Goal: Task Accomplishment & Management: Complete application form

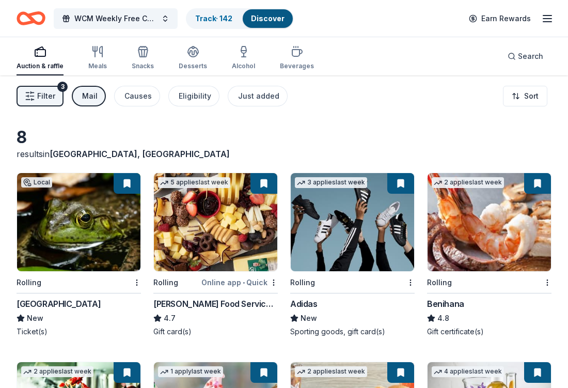
click at [89, 99] on div "Mail" at bounding box center [89, 96] width 15 height 12
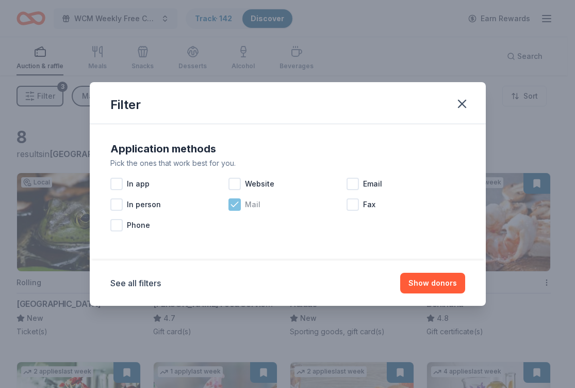
click at [234, 204] on icon at bounding box center [235, 204] width 10 height 10
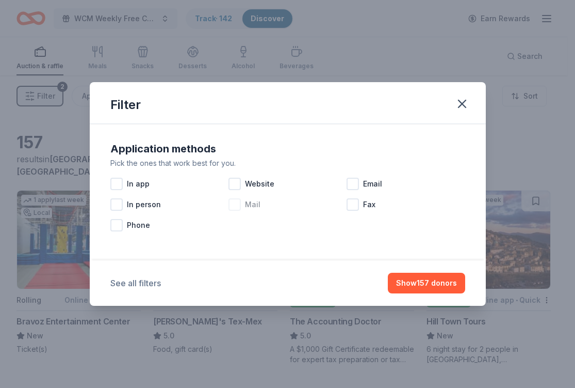
click at [148, 283] on button "See all filters" at bounding box center [135, 283] width 51 height 12
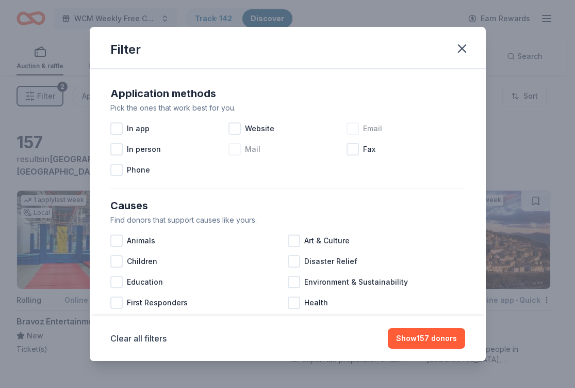
click at [350, 128] on div at bounding box center [353, 128] width 12 height 12
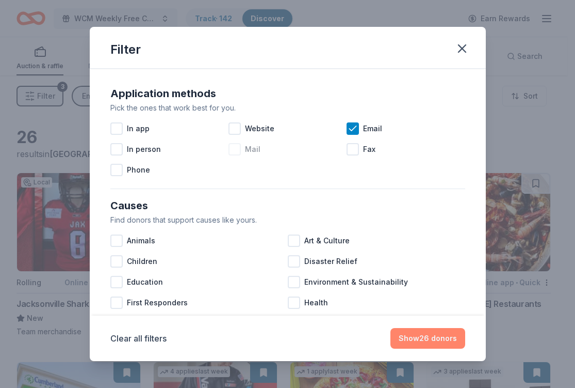
click at [429, 342] on button "Show 26 donors" at bounding box center [428, 338] width 75 height 21
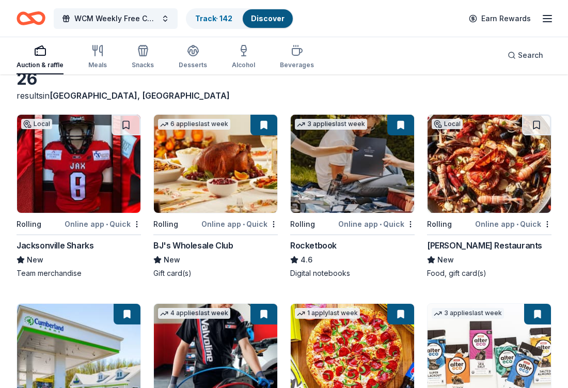
scroll to position [77, 0]
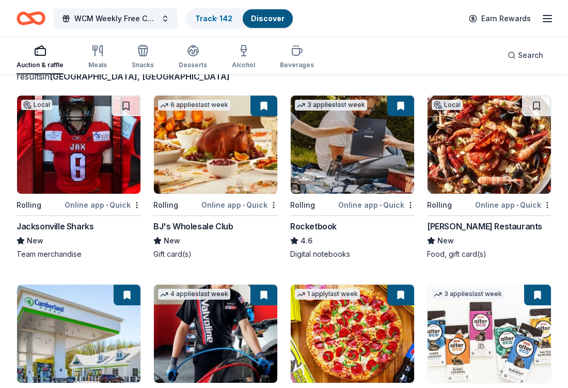
click at [87, 228] on div "Jacksonville Sharks" at bounding box center [55, 226] width 77 height 12
click at [198, 227] on div "BJ's Wholesale Club" at bounding box center [192, 226] width 79 height 12
click at [84, 227] on div "Jacksonville Sharks" at bounding box center [55, 226] width 77 height 12
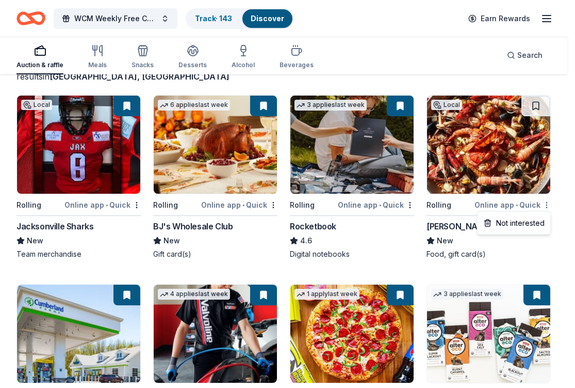
click at [546, 204] on html "WCM Weekly Free Community Bingo Jacksonville Florida Track · 143 Discover Earn …" at bounding box center [287, 117] width 575 height 388
click at [537, 227] on div "Not interested" at bounding box center [514, 223] width 69 height 19
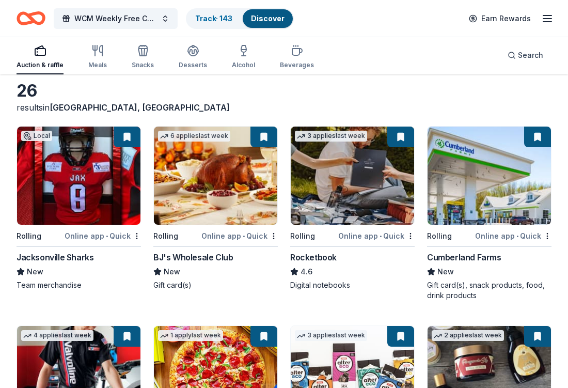
scroll to position [0, 0]
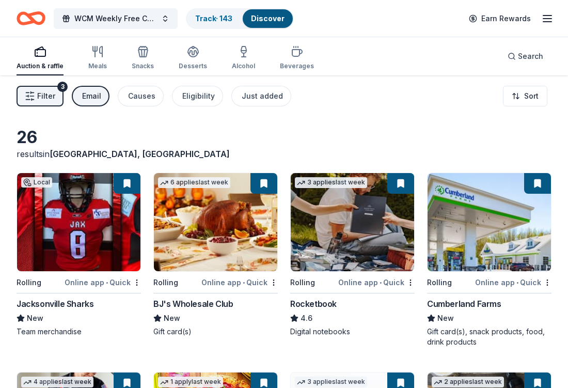
click at [83, 95] on div "Email" at bounding box center [91, 96] width 19 height 12
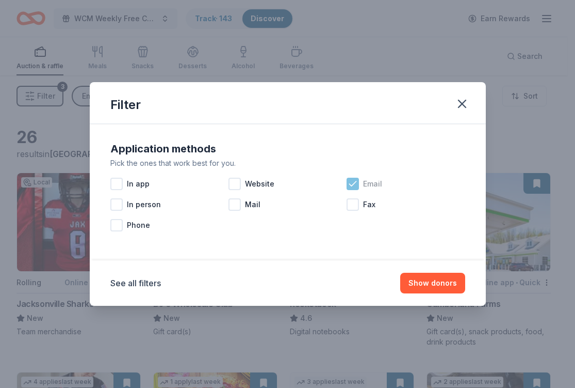
click at [350, 180] on icon at bounding box center [353, 184] width 10 height 10
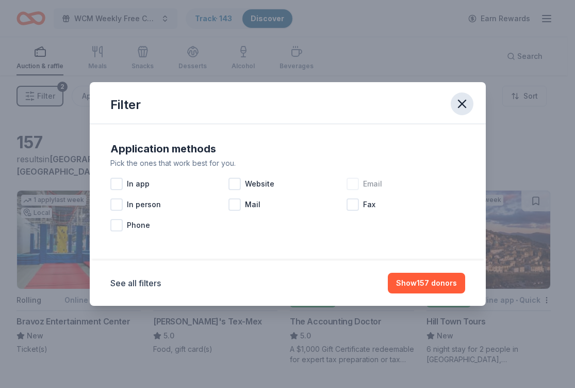
click at [459, 102] on icon "button" at bounding box center [462, 103] width 14 height 14
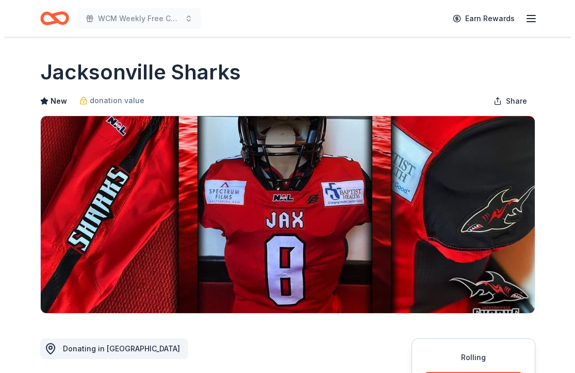
scroll to position [340, 0]
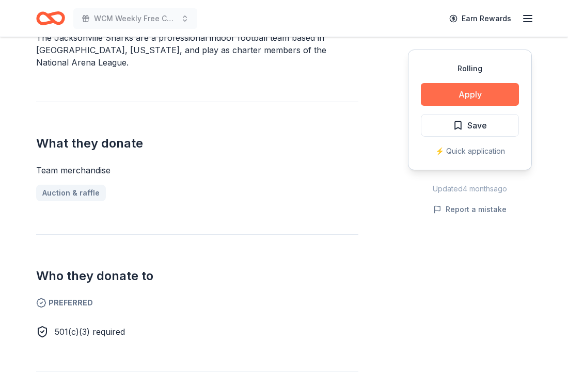
click at [486, 89] on button "Apply" at bounding box center [470, 94] width 98 height 23
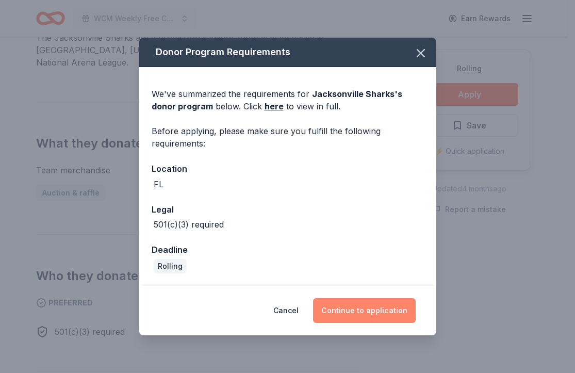
click at [382, 309] on button "Continue to application" at bounding box center [364, 310] width 103 height 25
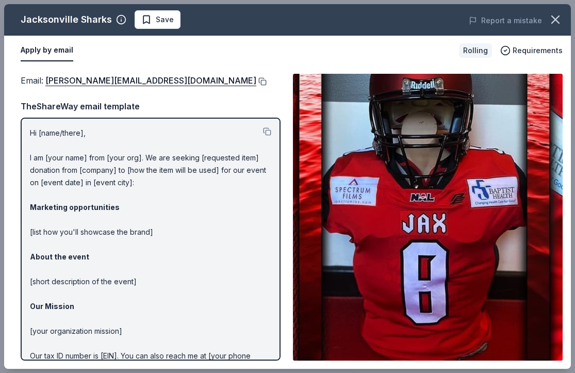
click at [256, 83] on button at bounding box center [261, 81] width 10 height 8
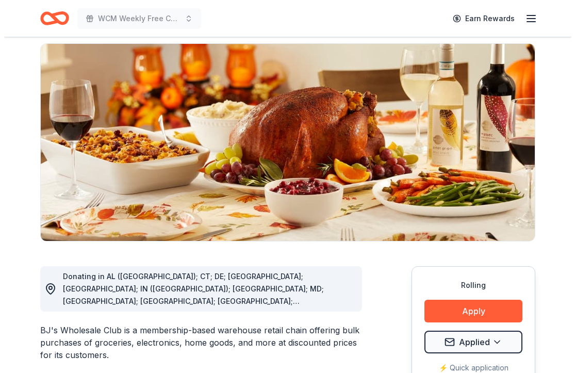
scroll to position [138, 0]
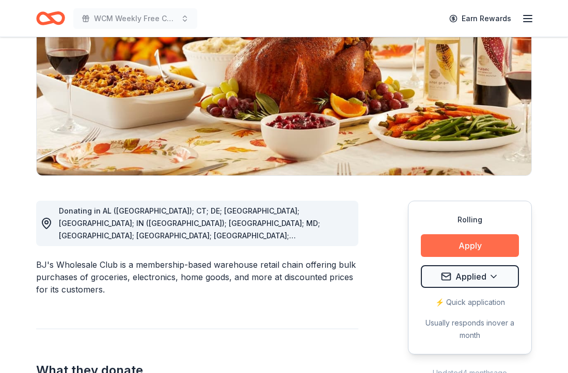
click at [462, 249] on button "Apply" at bounding box center [470, 245] width 98 height 23
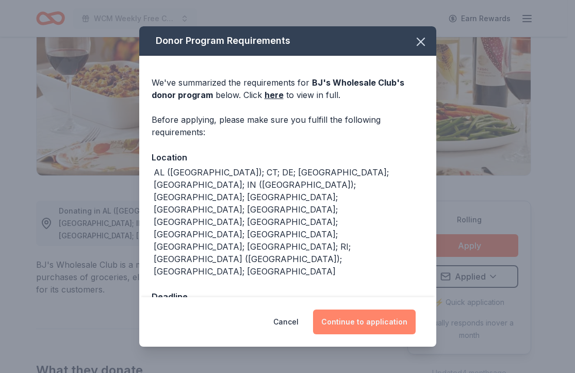
click at [381, 310] on button "Continue to application" at bounding box center [364, 322] width 103 height 25
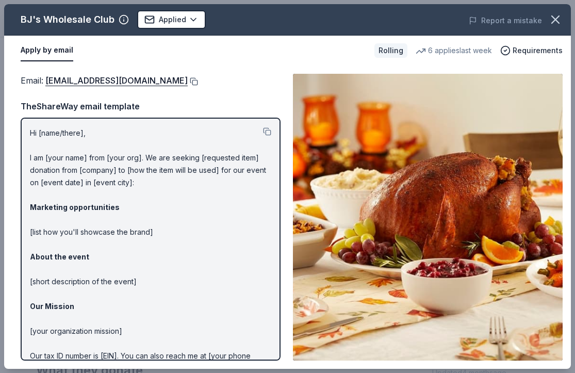
click at [188, 83] on button at bounding box center [193, 81] width 10 height 8
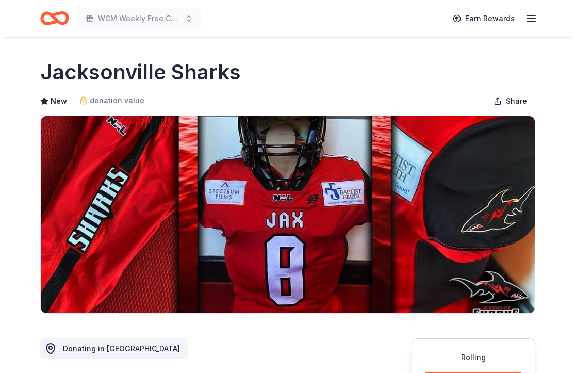
scroll to position [178, 0]
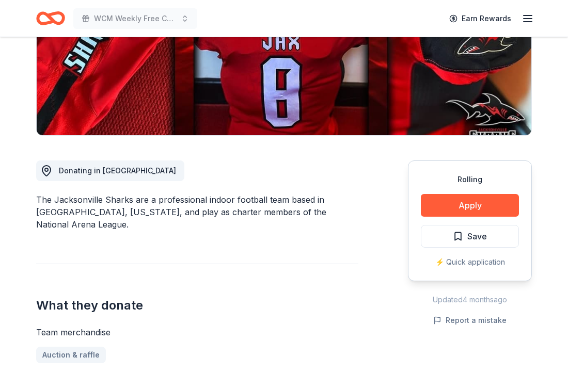
click at [472, 236] on span "Save" at bounding box center [477, 236] width 20 height 13
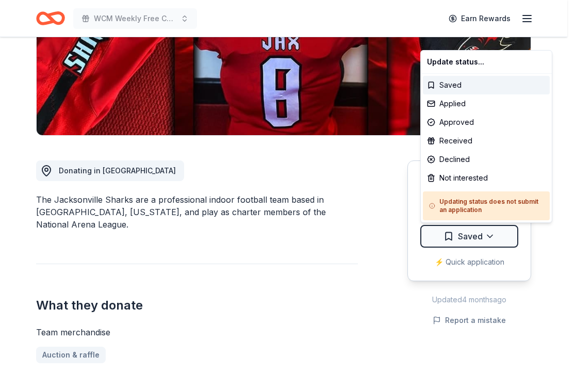
click at [471, 195] on html "WCM Weekly Free Community Bingo [GEOGRAPHIC_DATA] [US_STATE] Earn Rewards Rolli…" at bounding box center [287, 8] width 575 height 373
click at [447, 101] on div "Applied" at bounding box center [486, 103] width 127 height 19
